Goal: Information Seeking & Learning: Learn about a topic

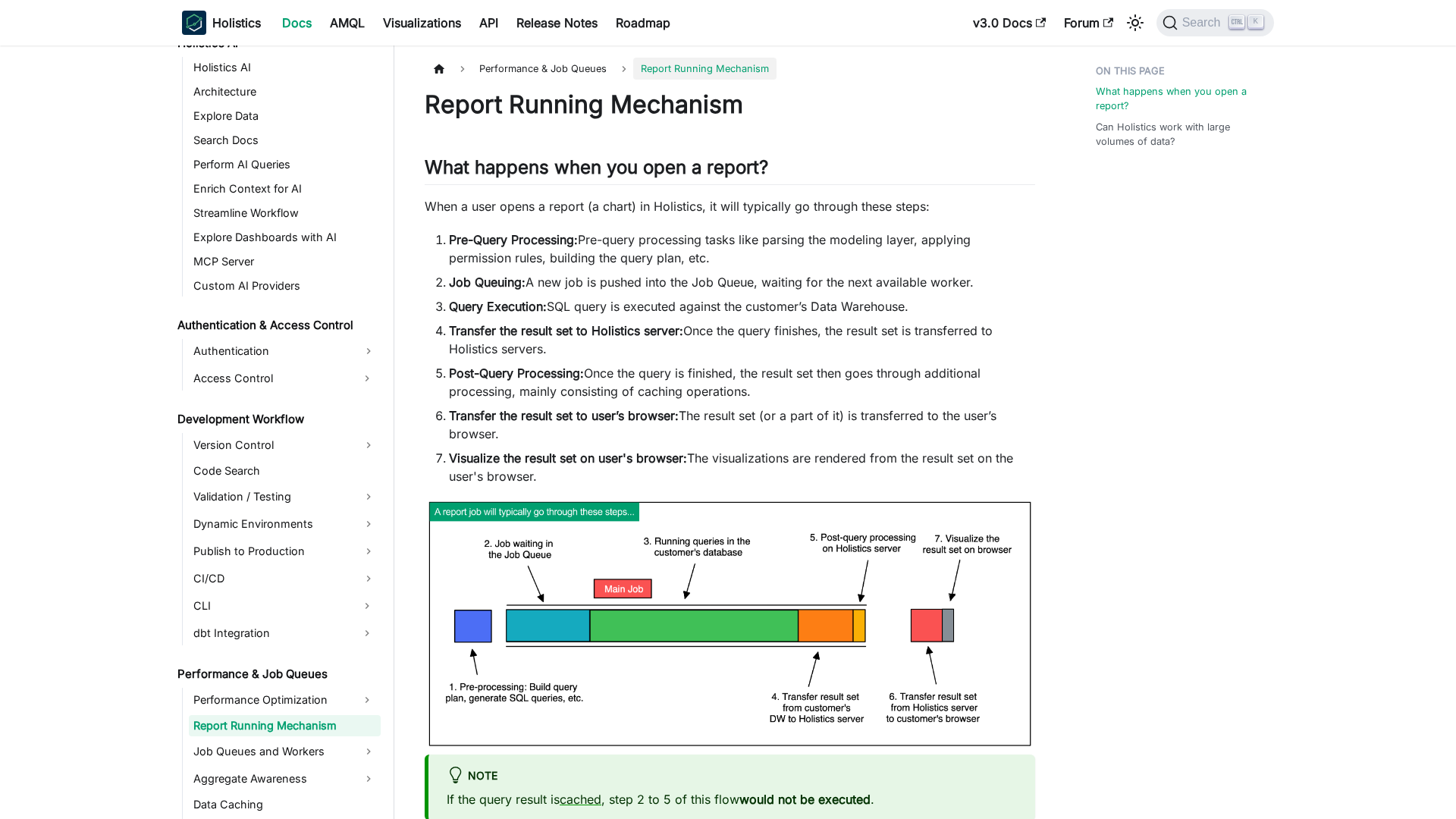
scroll to position [867, 0]
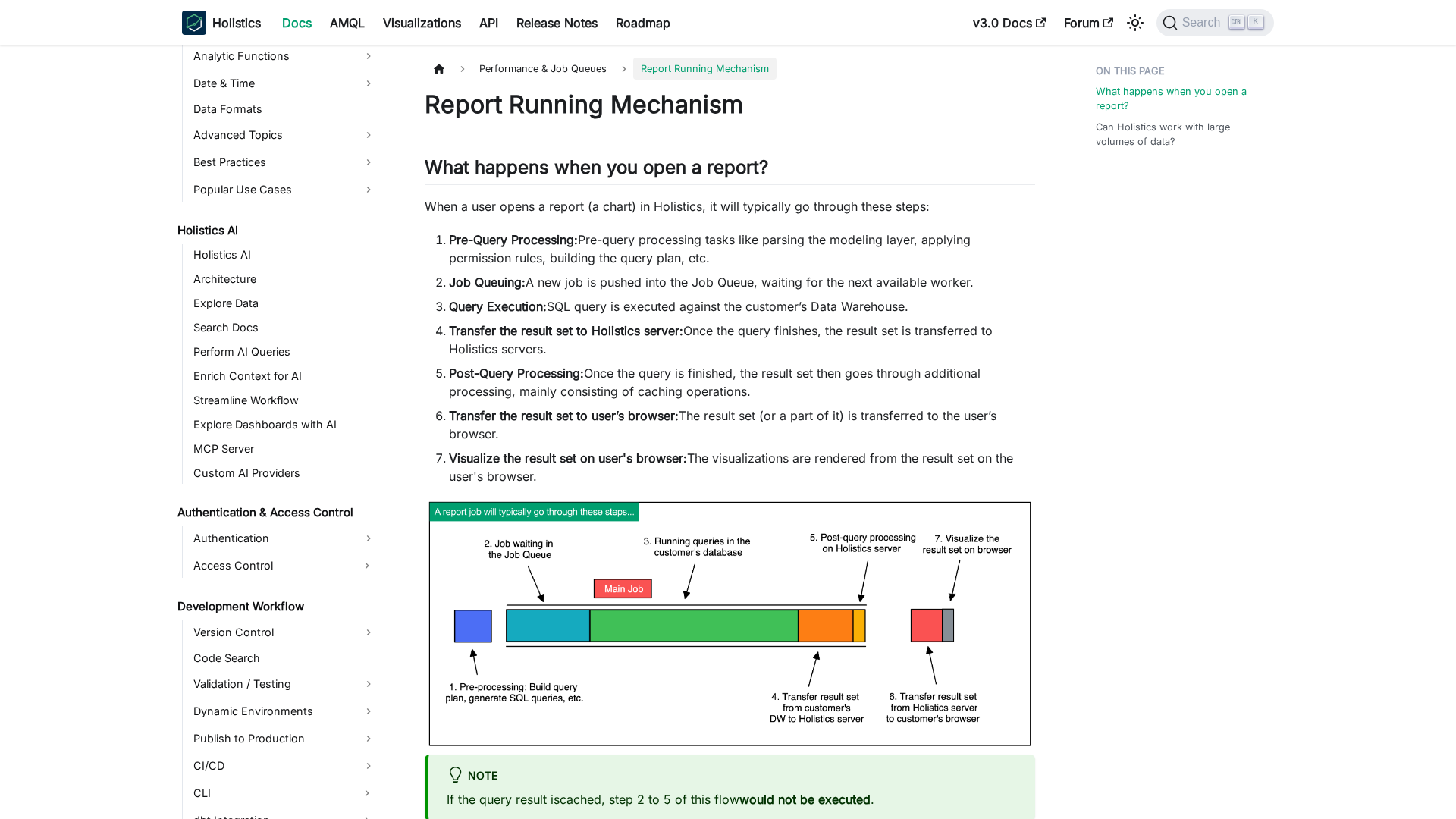
scroll to position [867, 0]
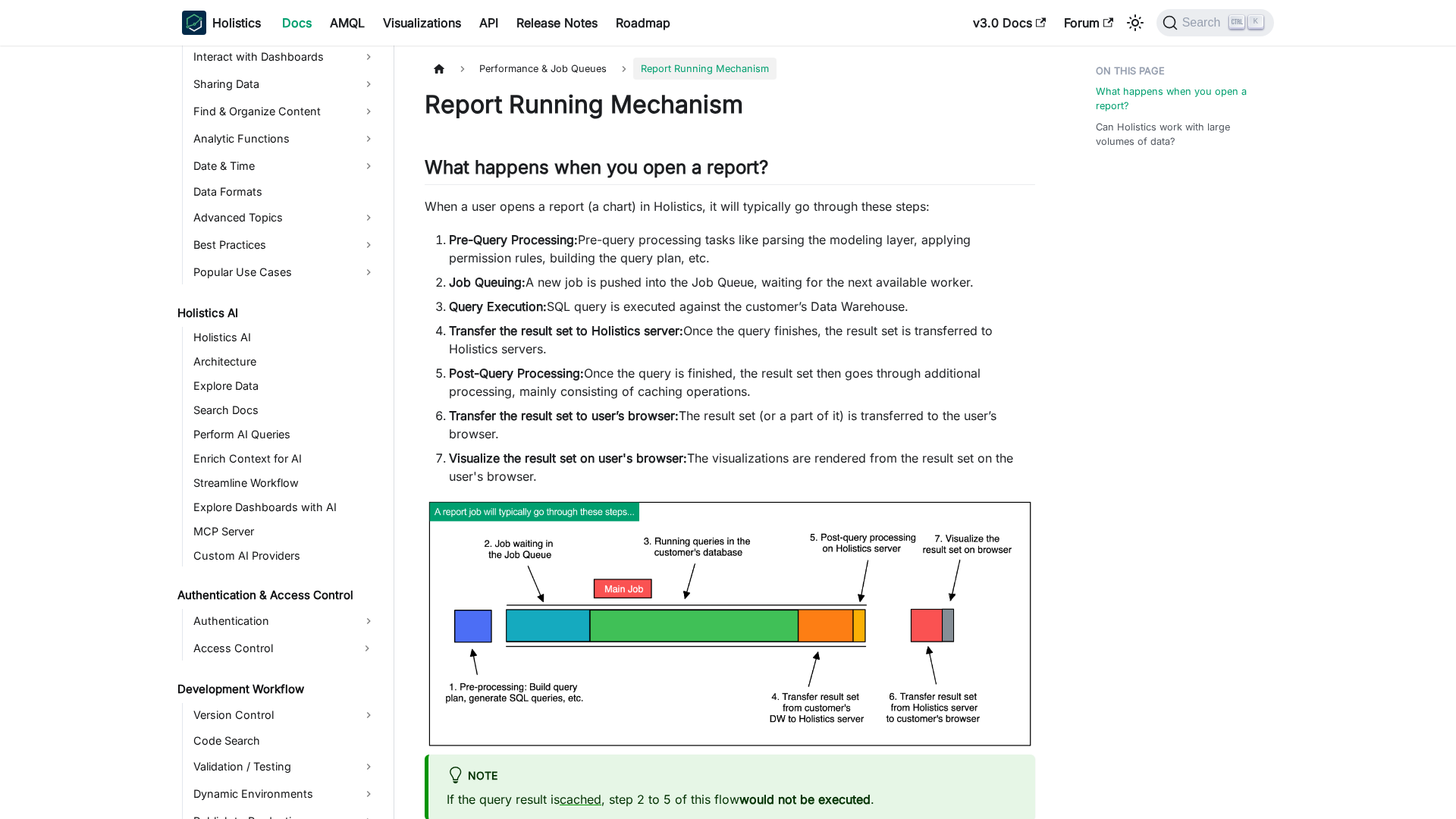
scroll to position [867, 0]
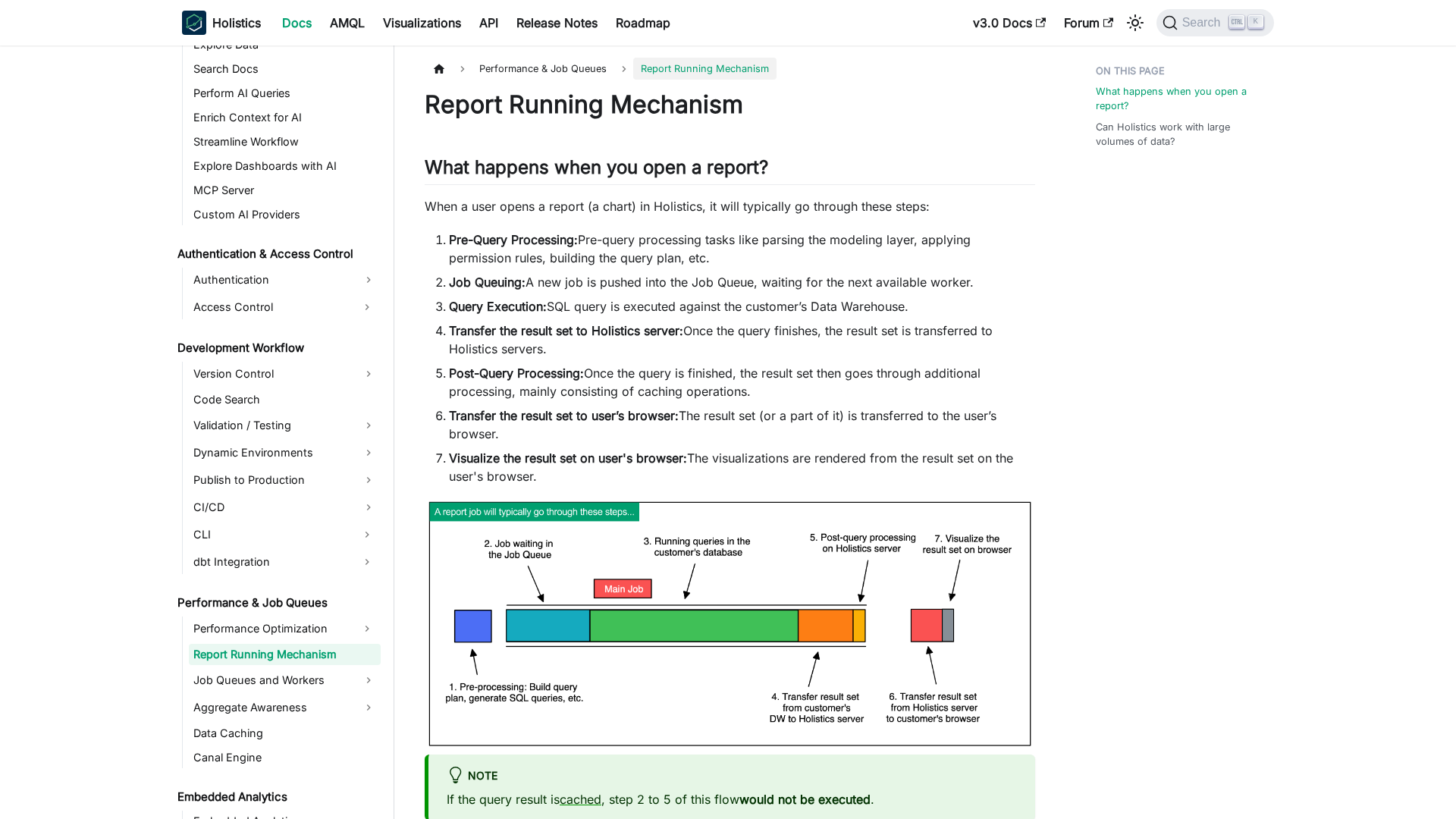
scroll to position [867, 0]
